Goal: Information Seeking & Learning: Find specific fact

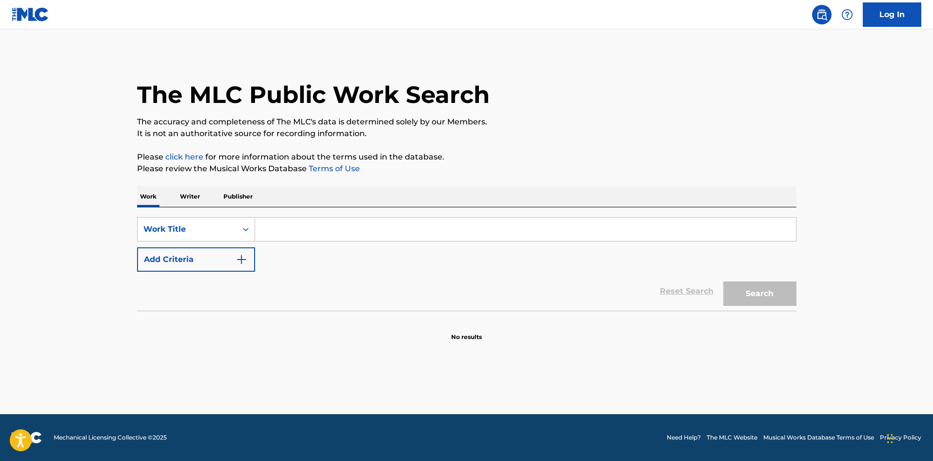
click at [301, 224] on input "Search Form" at bounding box center [525, 229] width 541 height 23
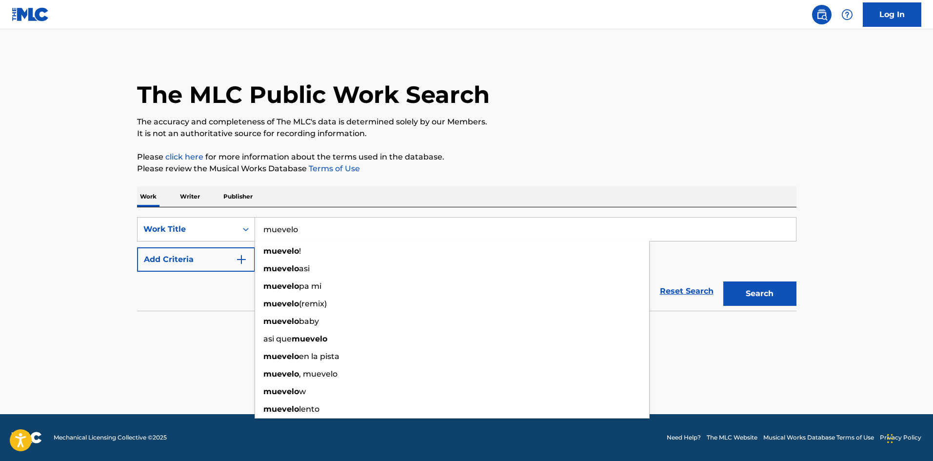
type input "muevelo"
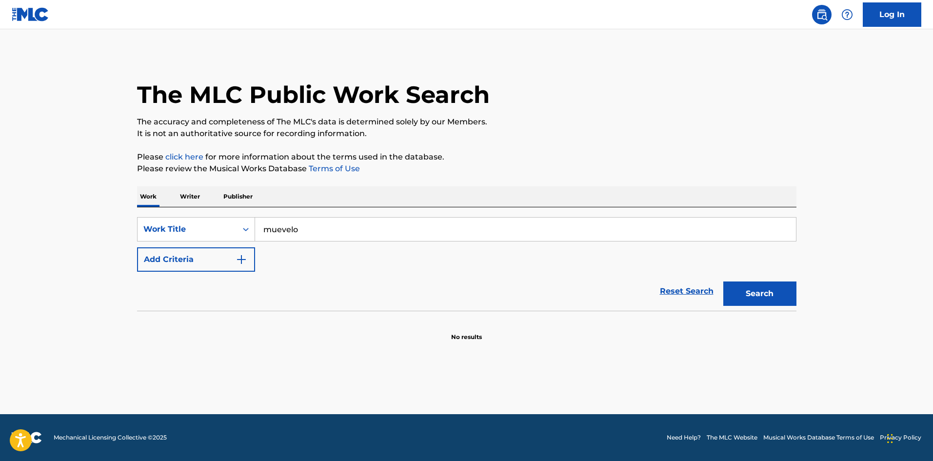
click at [212, 265] on button "Add Criteria" at bounding box center [196, 259] width 118 height 24
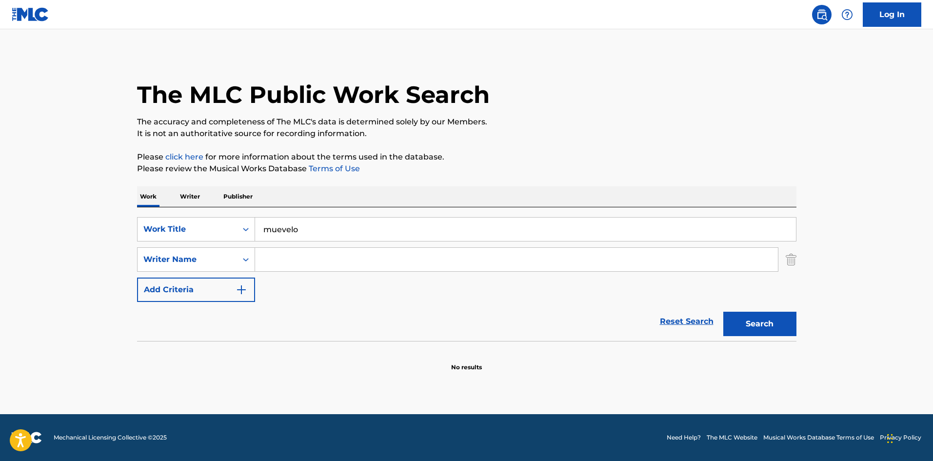
click at [276, 257] on input "Search Form" at bounding box center [516, 259] width 523 height 23
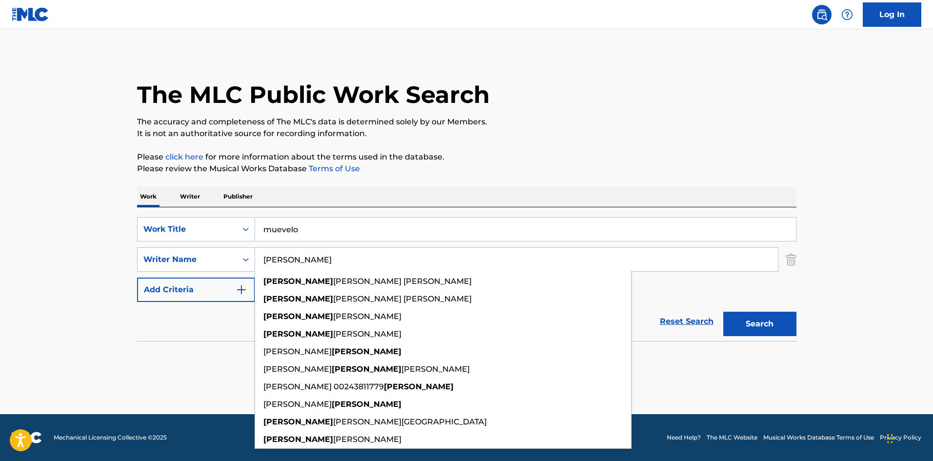
type input "[PERSON_NAME]"
click at [723, 312] on button "Search" at bounding box center [759, 324] width 73 height 24
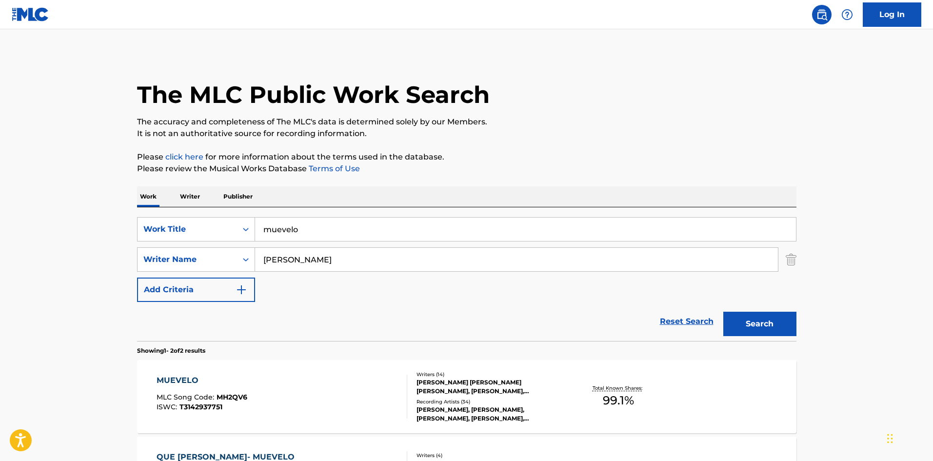
scroll to position [49, 0]
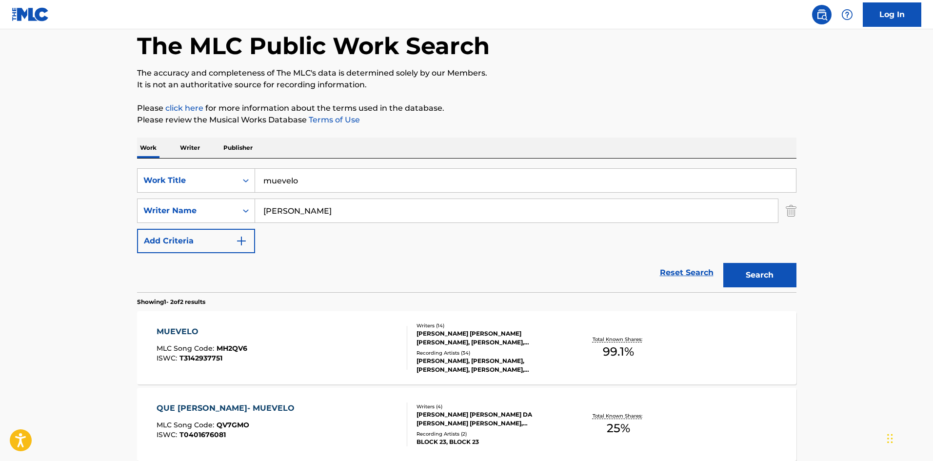
click at [357, 346] on div "MUEVELO MLC Song Code : MH2QV6 ISWC : T3142937751" at bounding box center [282, 348] width 251 height 44
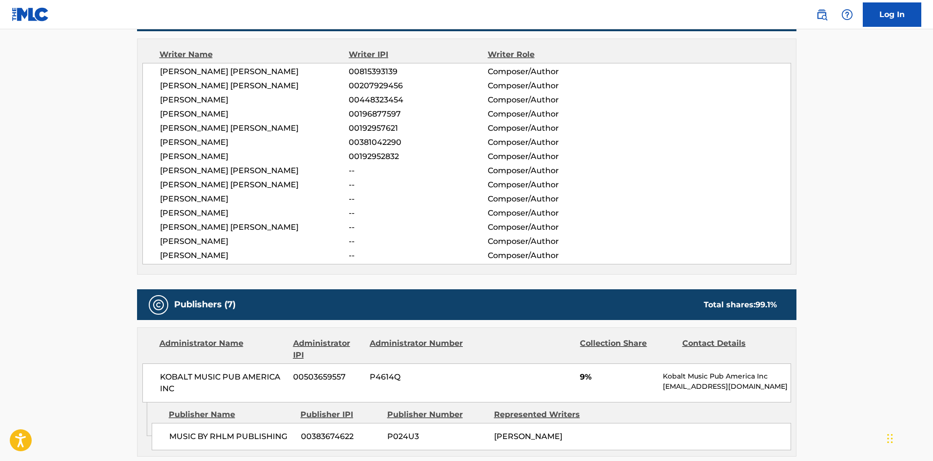
scroll to position [293, 0]
